Goal: Information Seeking & Learning: Learn about a topic

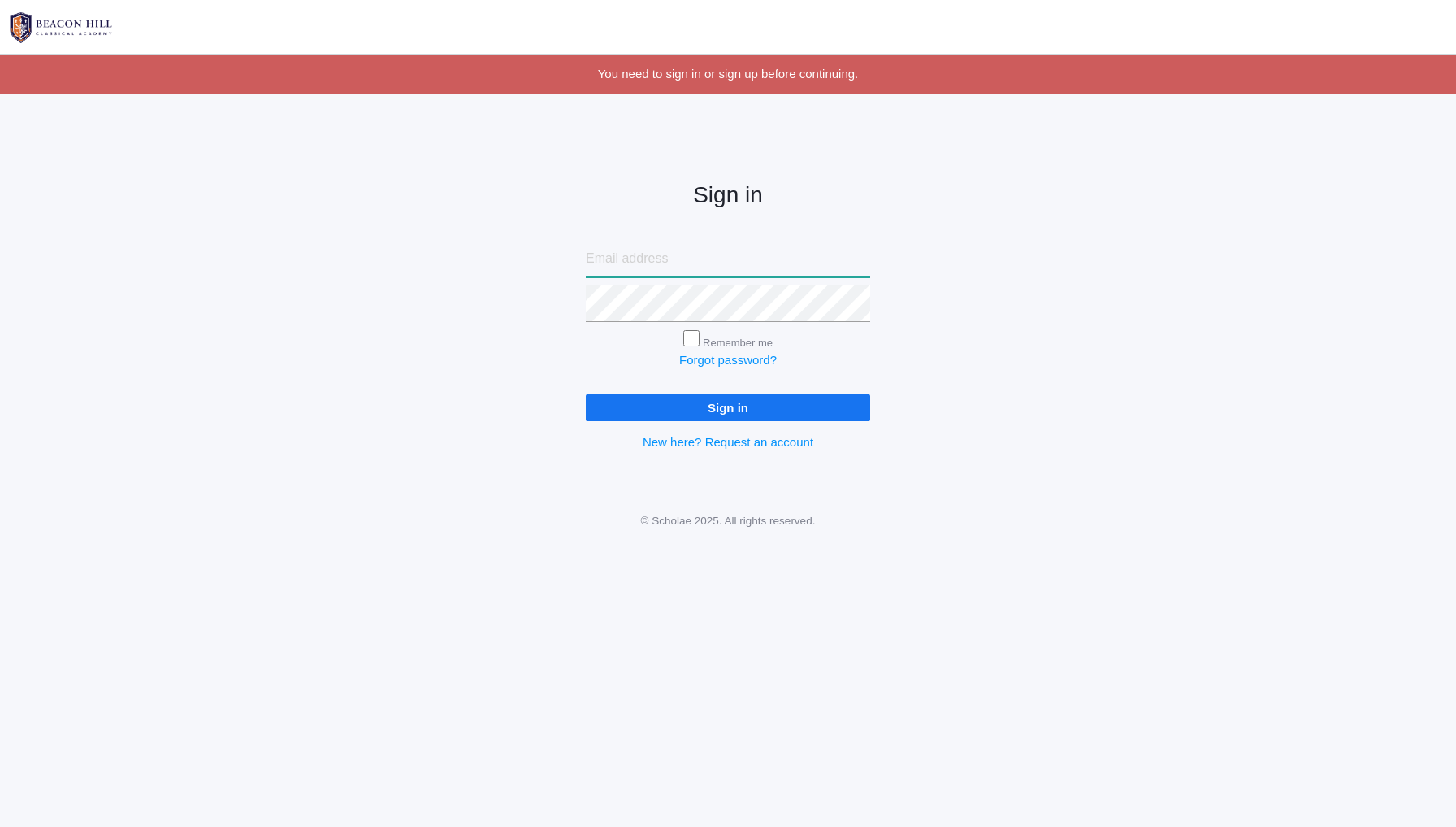
type input "[EMAIL_ADDRESS][DOMAIN_NAME]"
click at [689, 334] on input "Remember me" at bounding box center [692, 339] width 16 height 16
checkbox input "true"
click at [723, 405] on input "Sign in" at bounding box center [728, 407] width 284 height 27
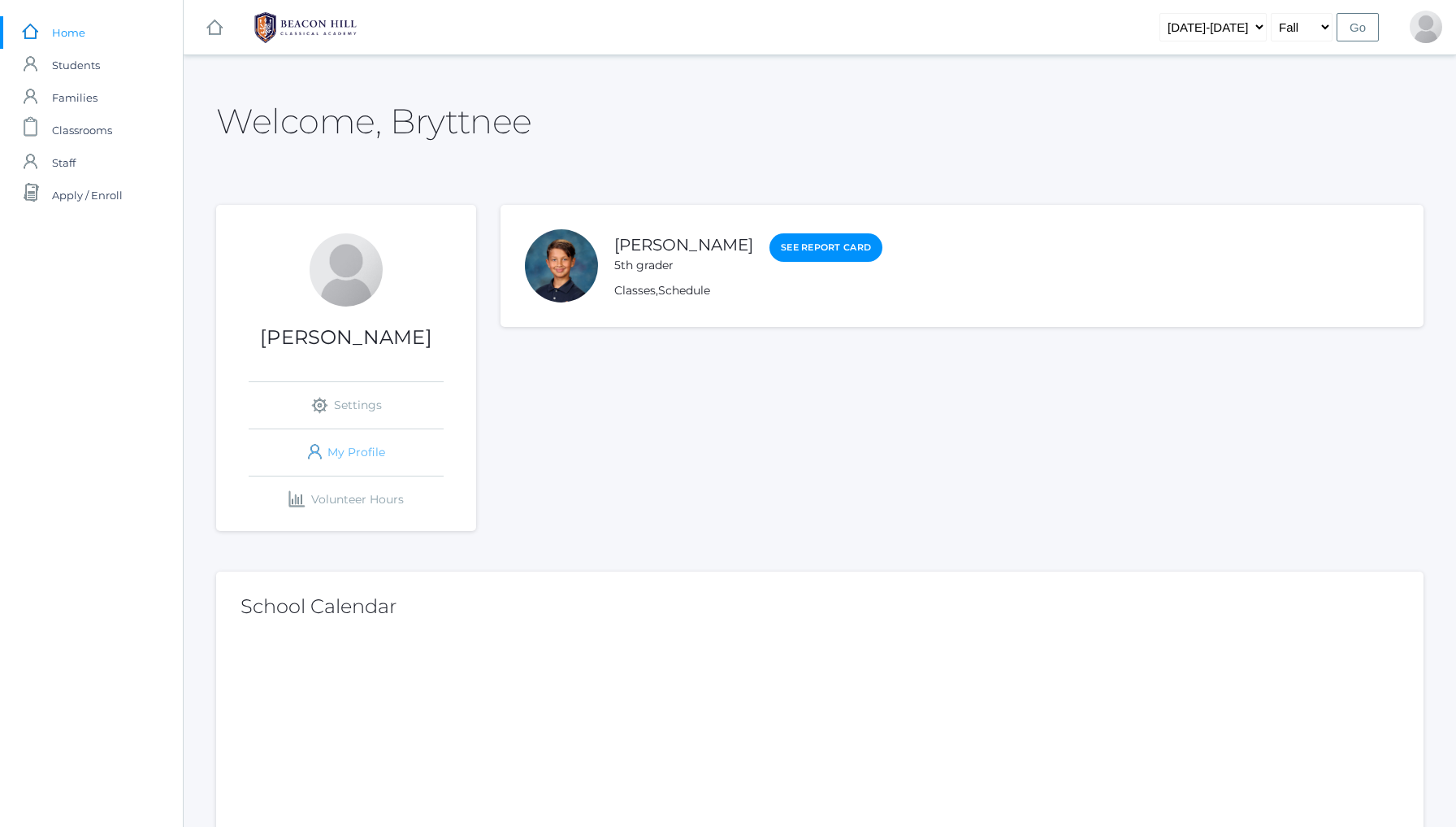
click at [365, 456] on link "icons/user/plain Created with Sketch. My Profile" at bounding box center [346, 452] width 195 height 47
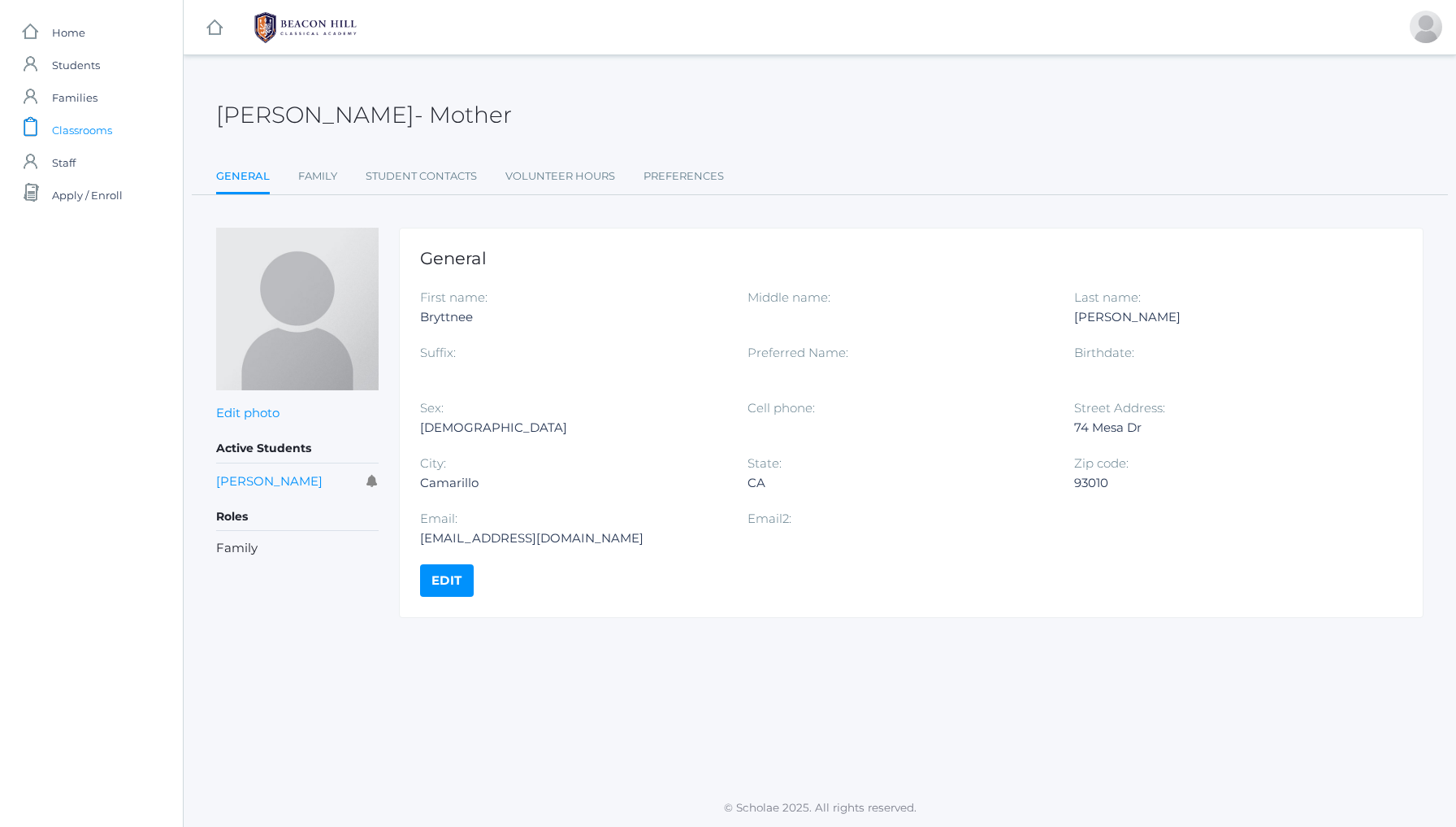
click at [75, 136] on span "Classrooms" at bounding box center [81, 130] width 60 height 33
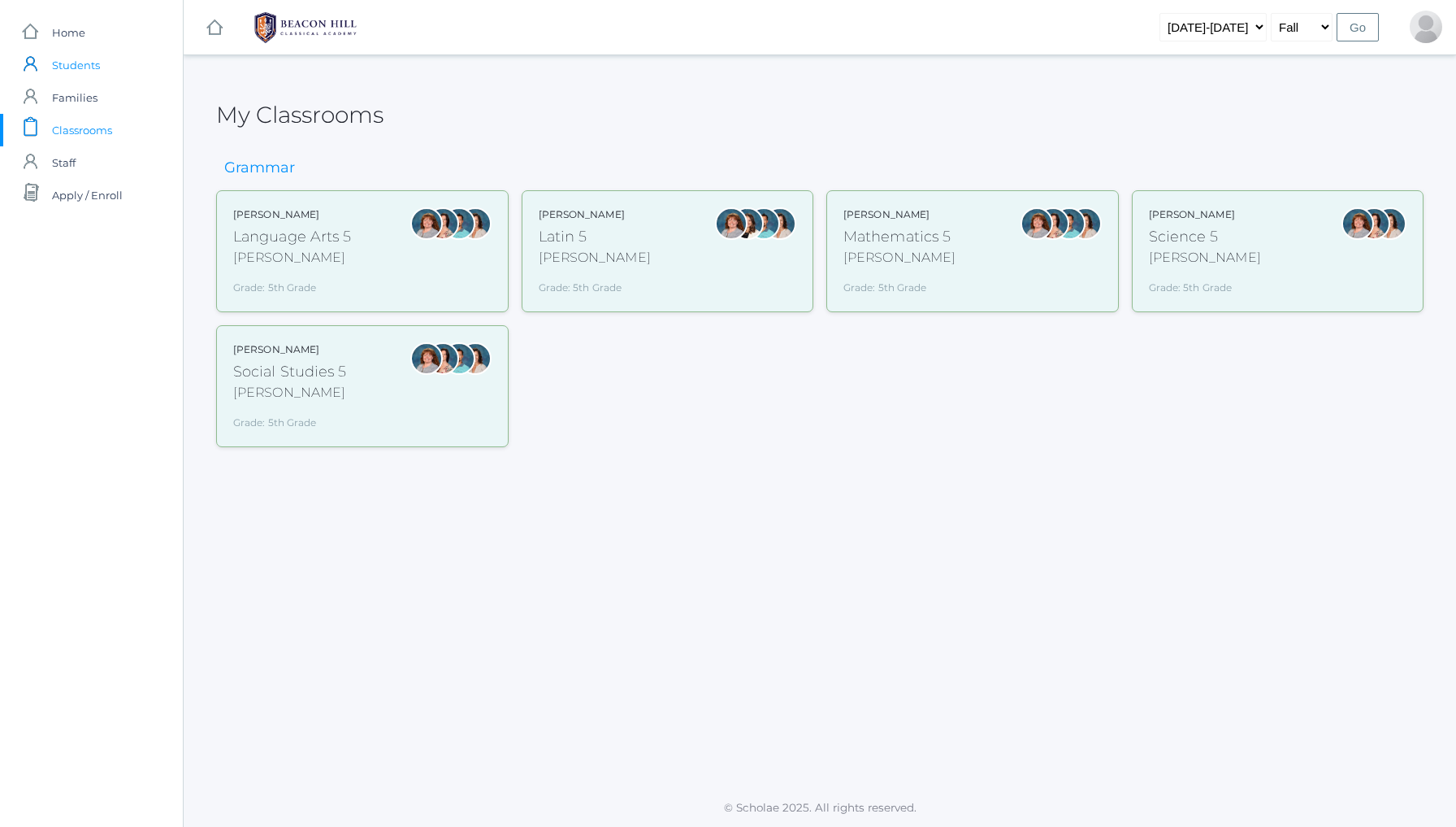
click at [75, 75] on span "Students" at bounding box center [75, 66] width 48 height 33
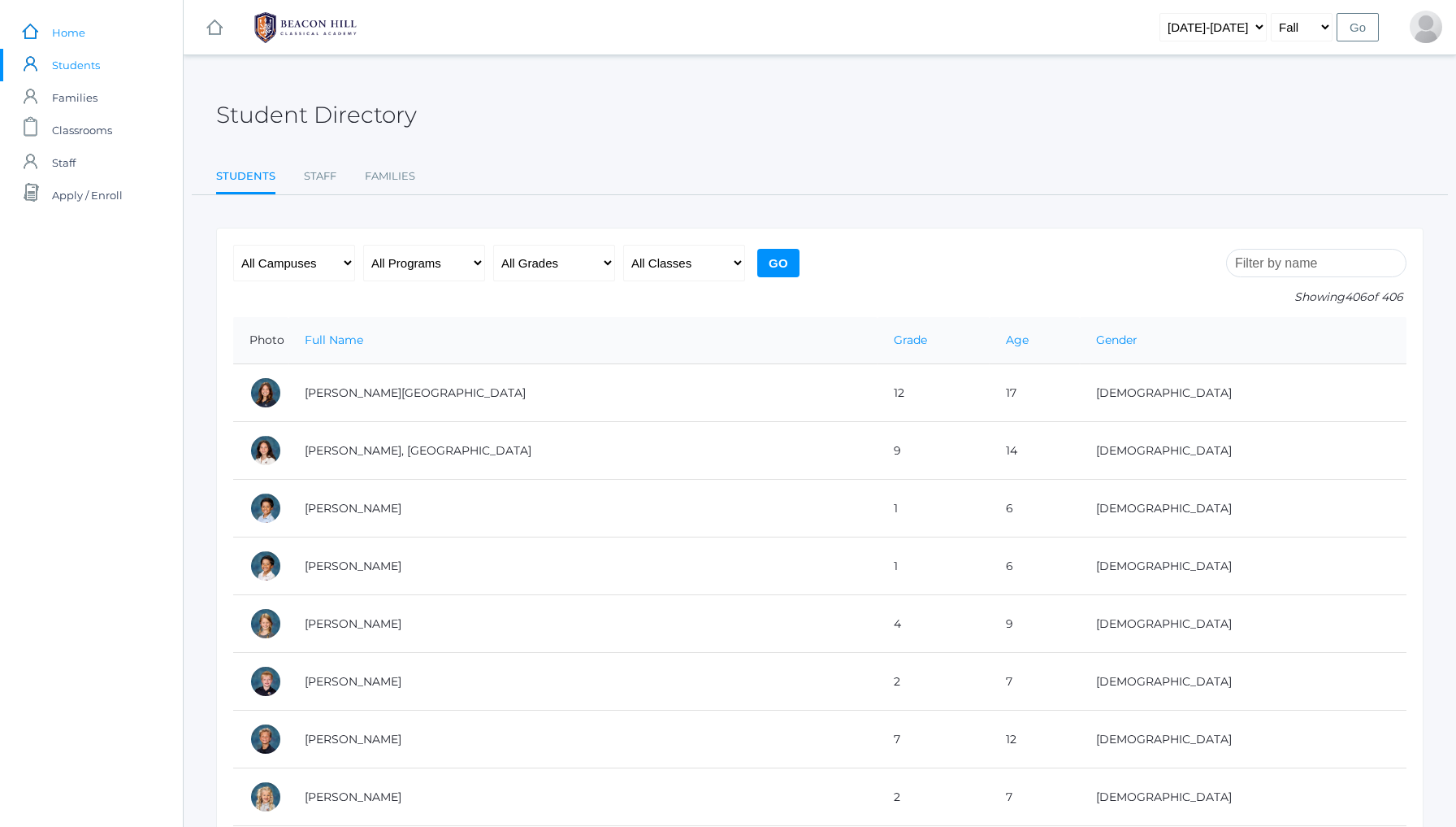
click at [74, 30] on span "Home" at bounding box center [68, 33] width 34 height 33
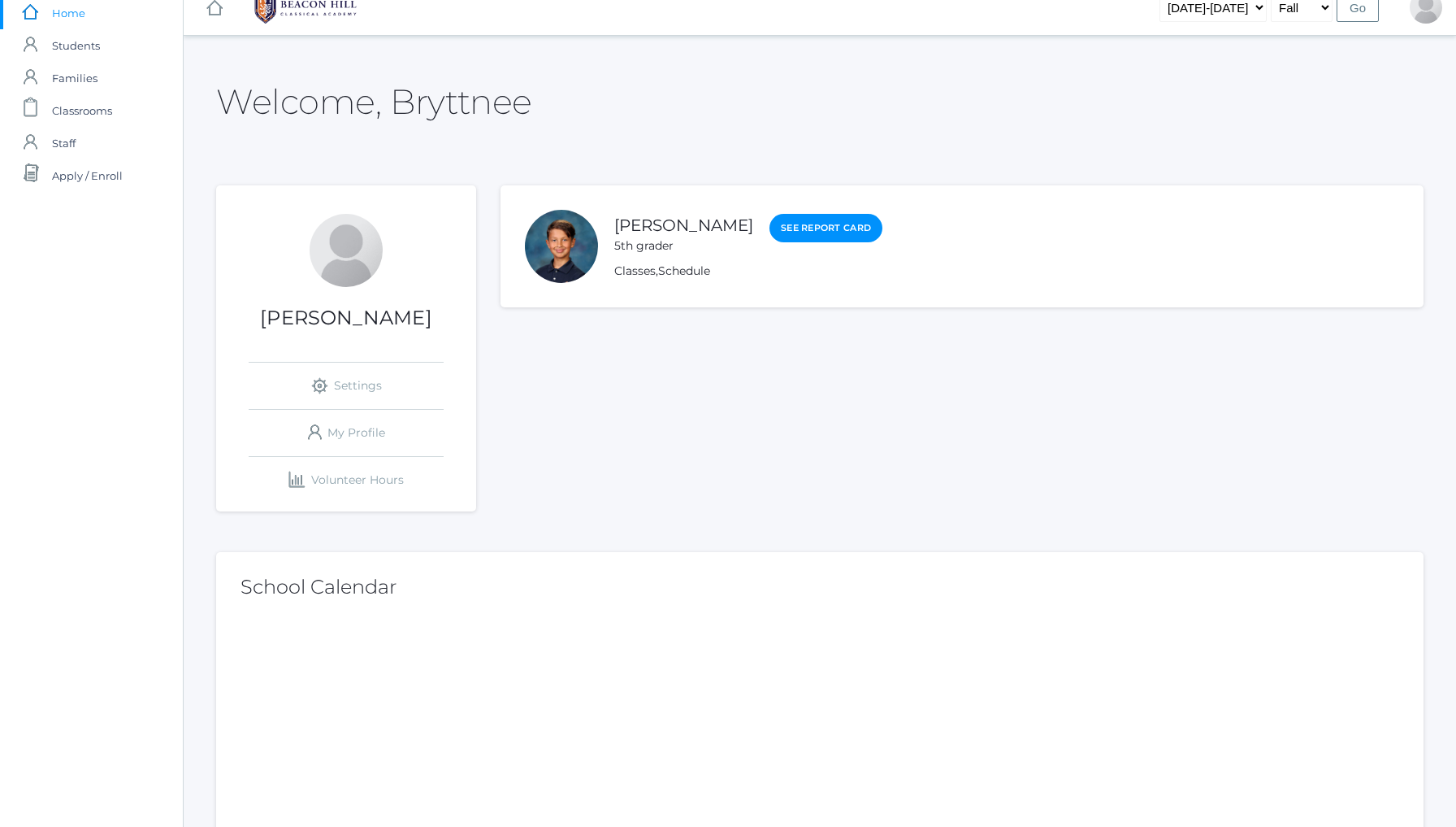
scroll to position [7, 0]
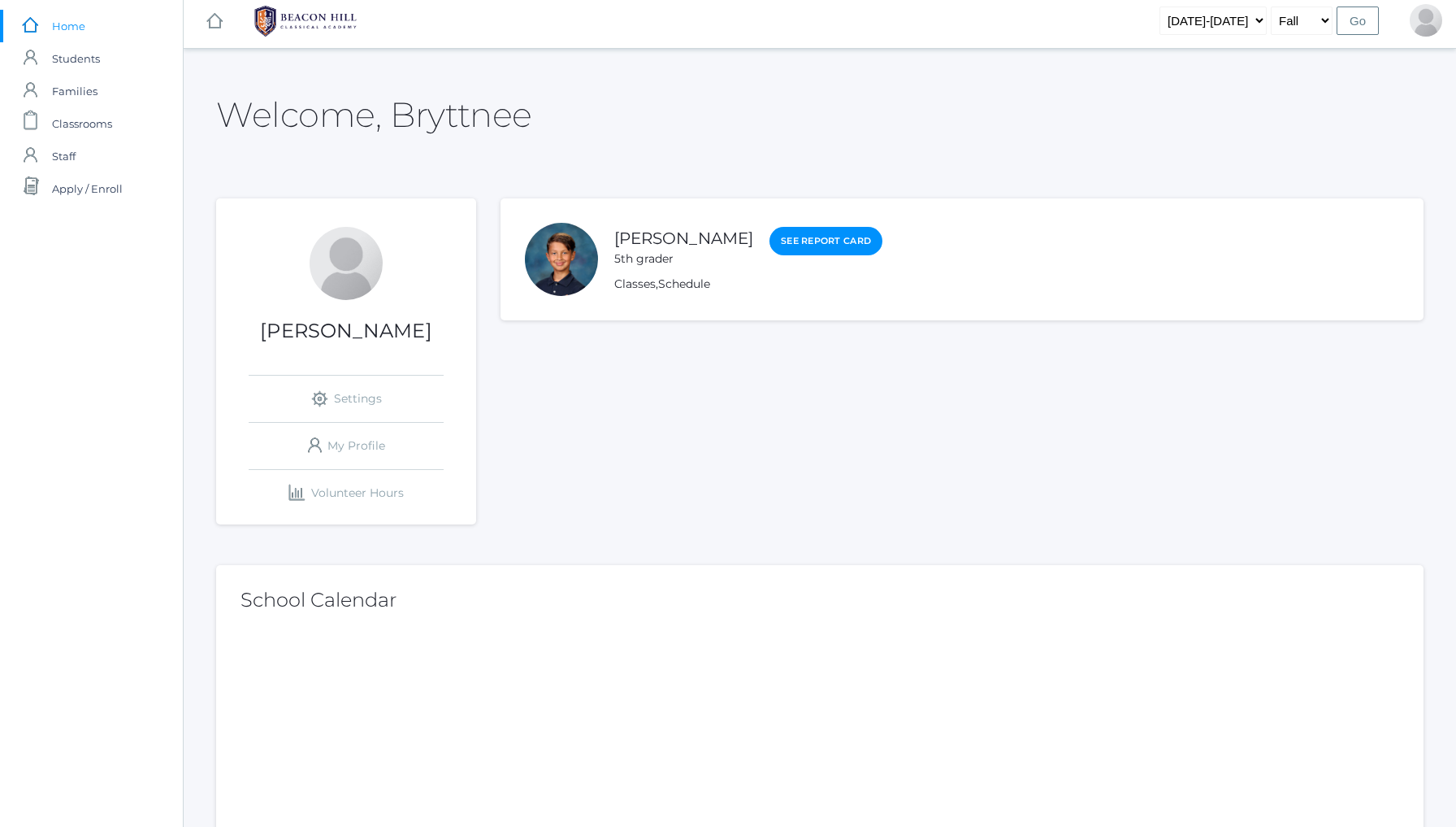
click at [587, 266] on div at bounding box center [561, 259] width 73 height 73
click at [634, 248] on div "[PERSON_NAME] 5th grader" at bounding box center [684, 247] width 139 height 42
click at [634, 246] on link "[PERSON_NAME]" at bounding box center [684, 239] width 139 height 20
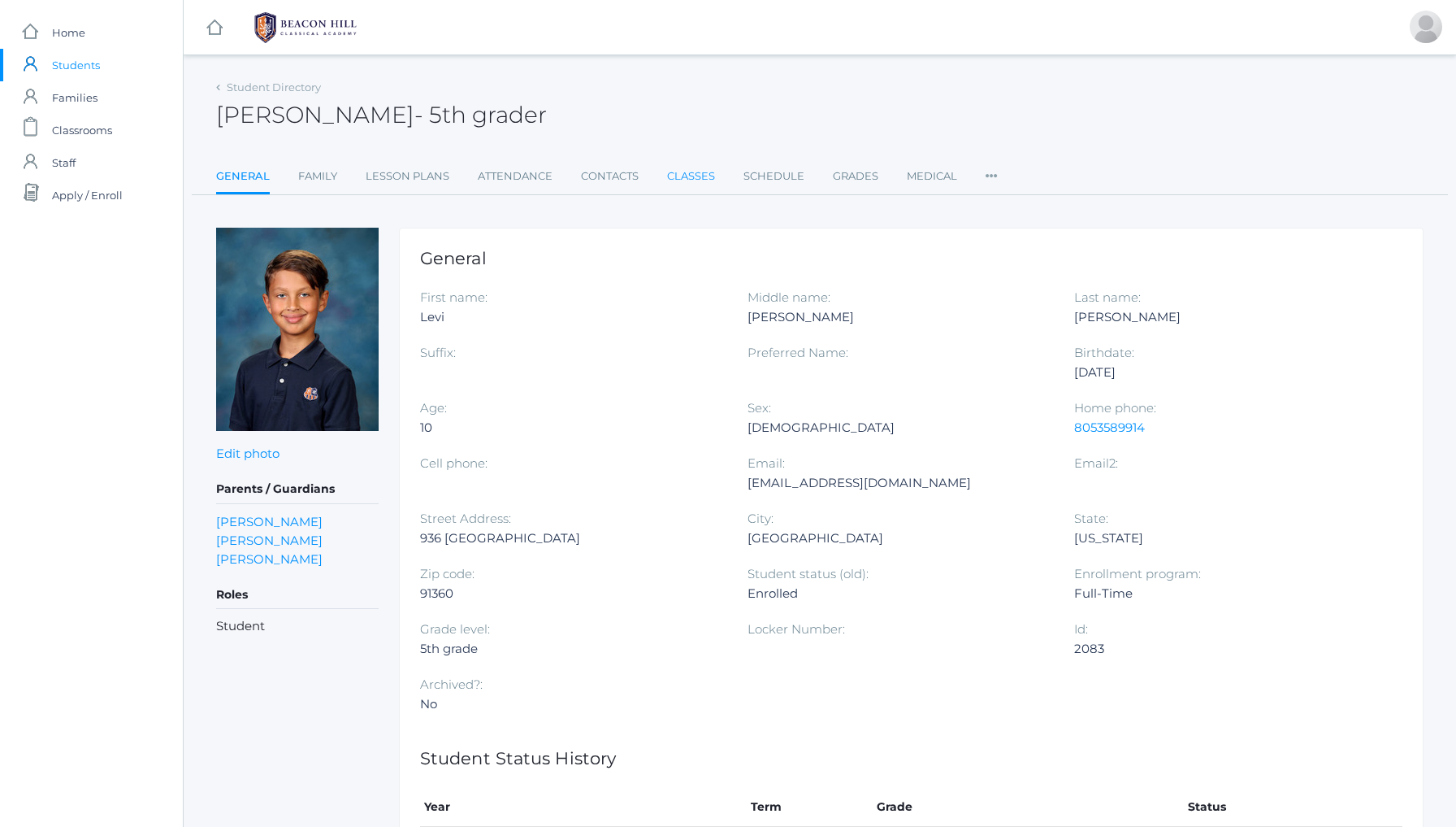
click at [691, 177] on link "Classes" at bounding box center [691, 176] width 48 height 33
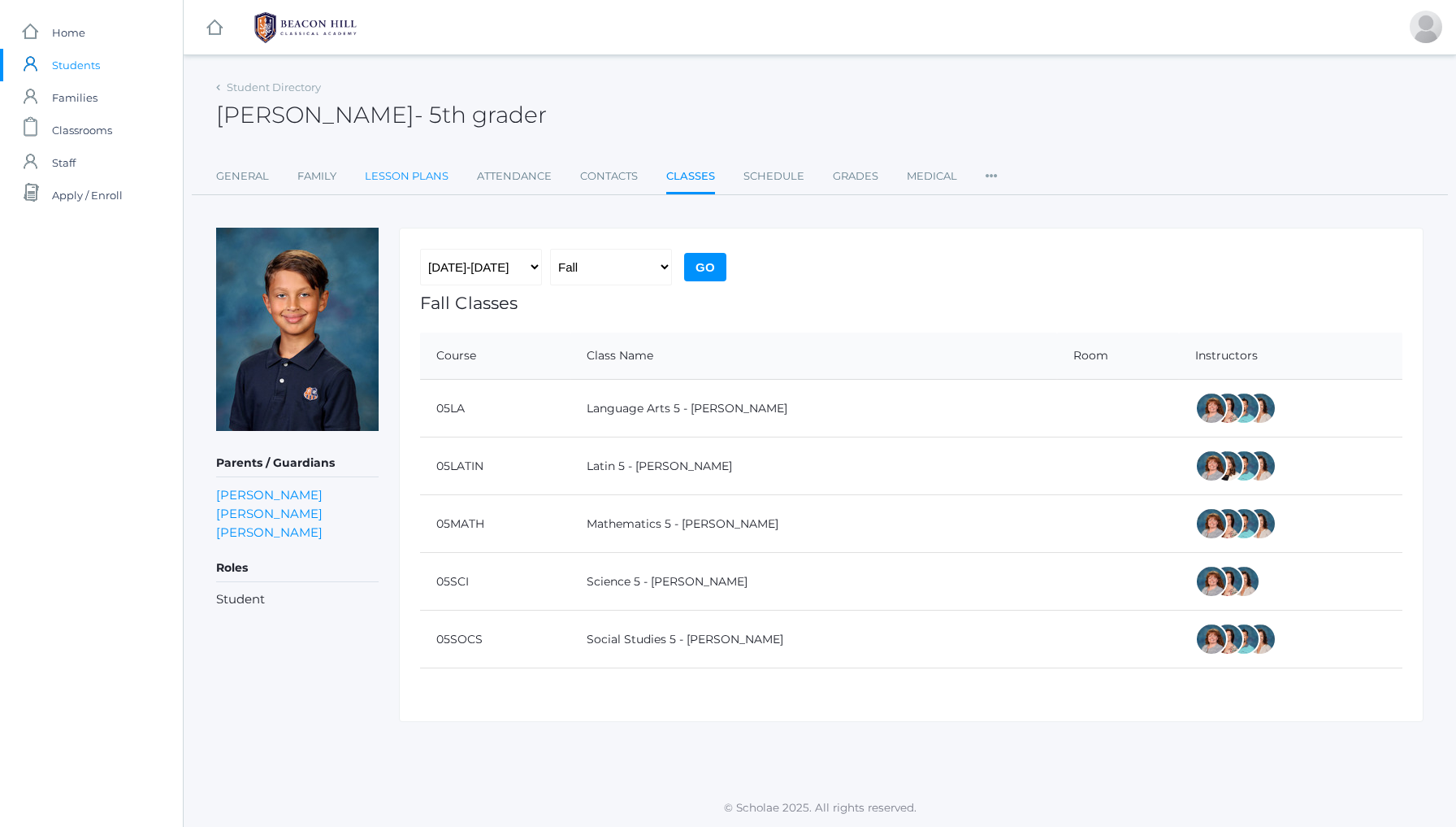
click at [425, 178] on link "Lesson Plans" at bounding box center [406, 176] width 84 height 33
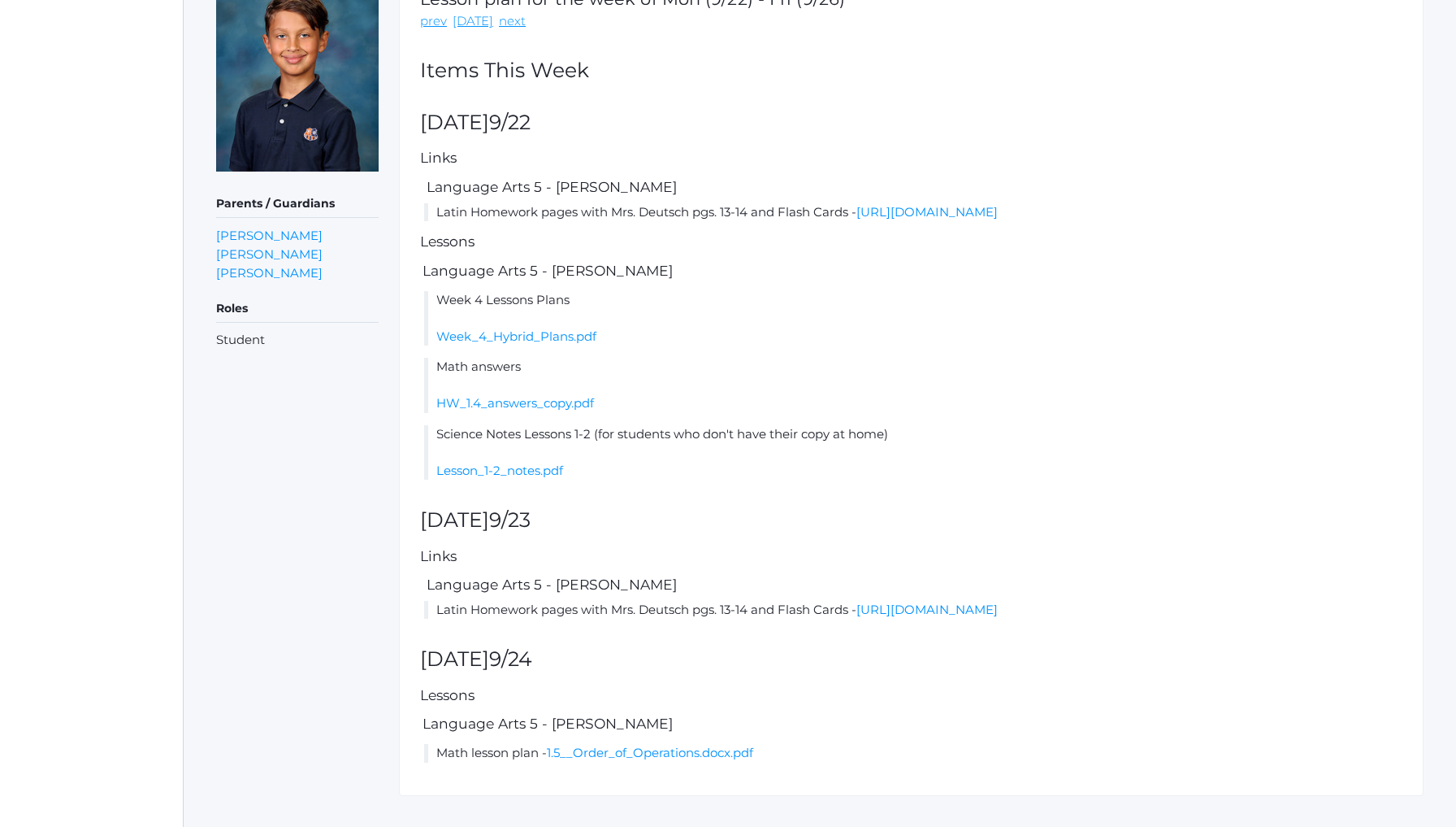
scroll to position [265, 0]
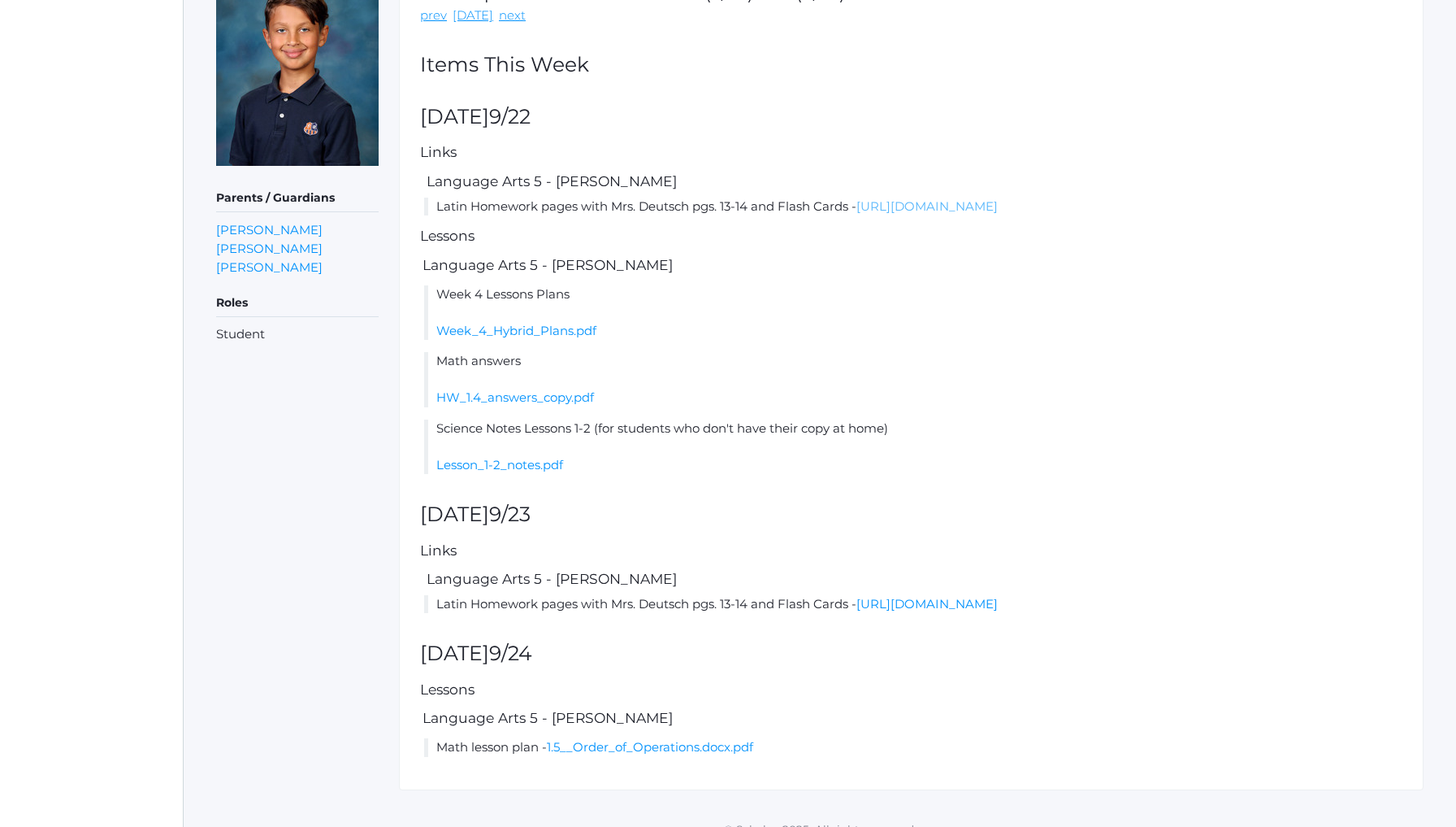
click at [964, 204] on link "[URL][DOMAIN_NAME]" at bounding box center [927, 206] width 142 height 16
click at [549, 323] on link "Week_4_Hybrid_Plans.pdf" at bounding box center [516, 330] width 160 height 16
